Goal: Task Accomplishment & Management: Use online tool/utility

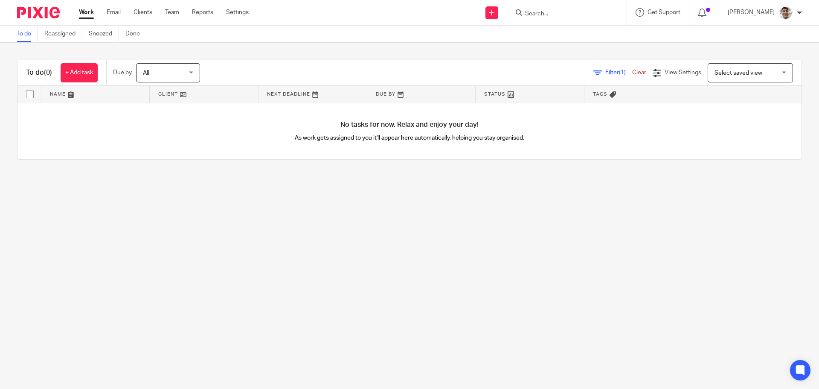
click at [547, 12] on input "Search" at bounding box center [562, 14] width 77 height 8
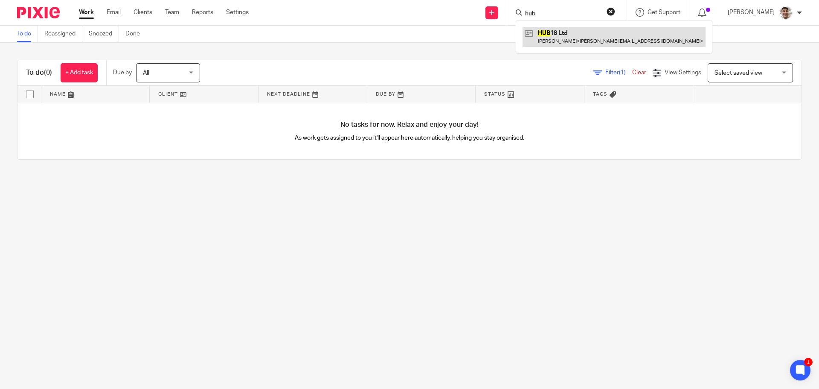
type input "hub"
click at [571, 33] on link at bounding box center [614, 37] width 183 height 20
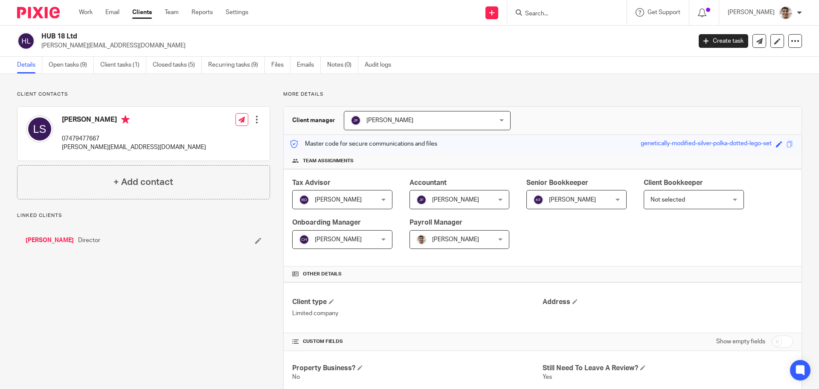
click at [67, 61] on link "Open tasks (9)" at bounding box center [71, 65] width 45 height 17
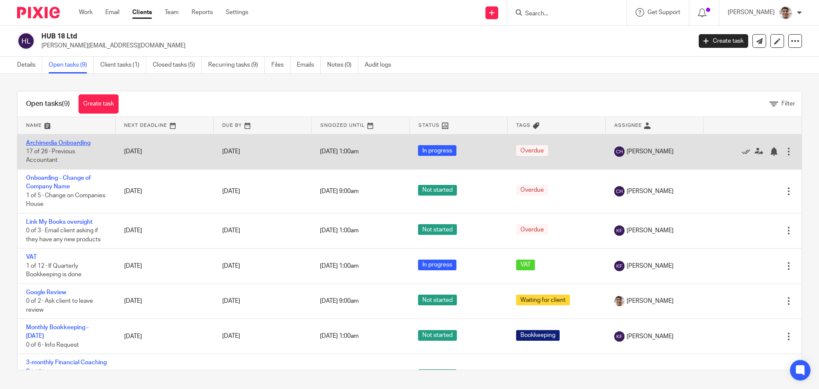
click at [70, 141] on link "Archimedia Onboarding" at bounding box center [58, 143] width 64 height 6
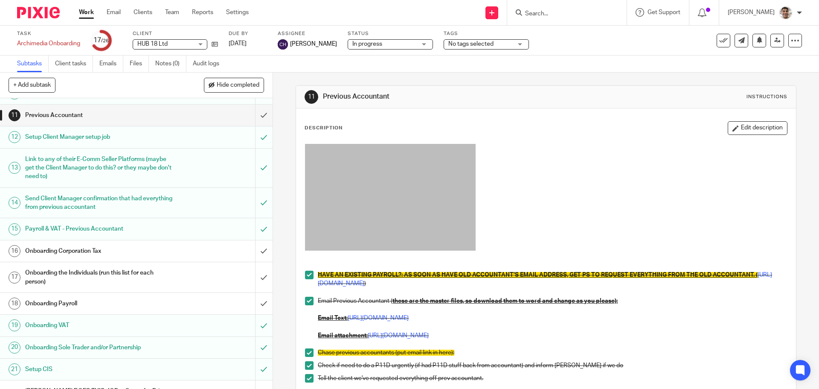
scroll to position [227, 0]
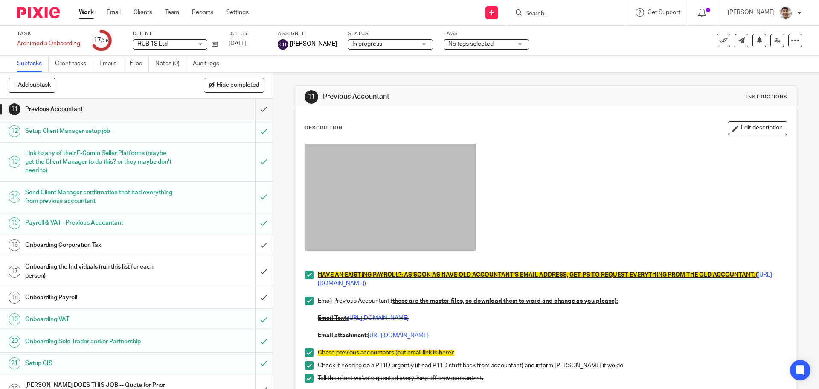
click at [95, 244] on h1 "Onboarding Corporation Tax" at bounding box center [99, 244] width 148 height 13
